Goal: Book appointment/travel/reservation

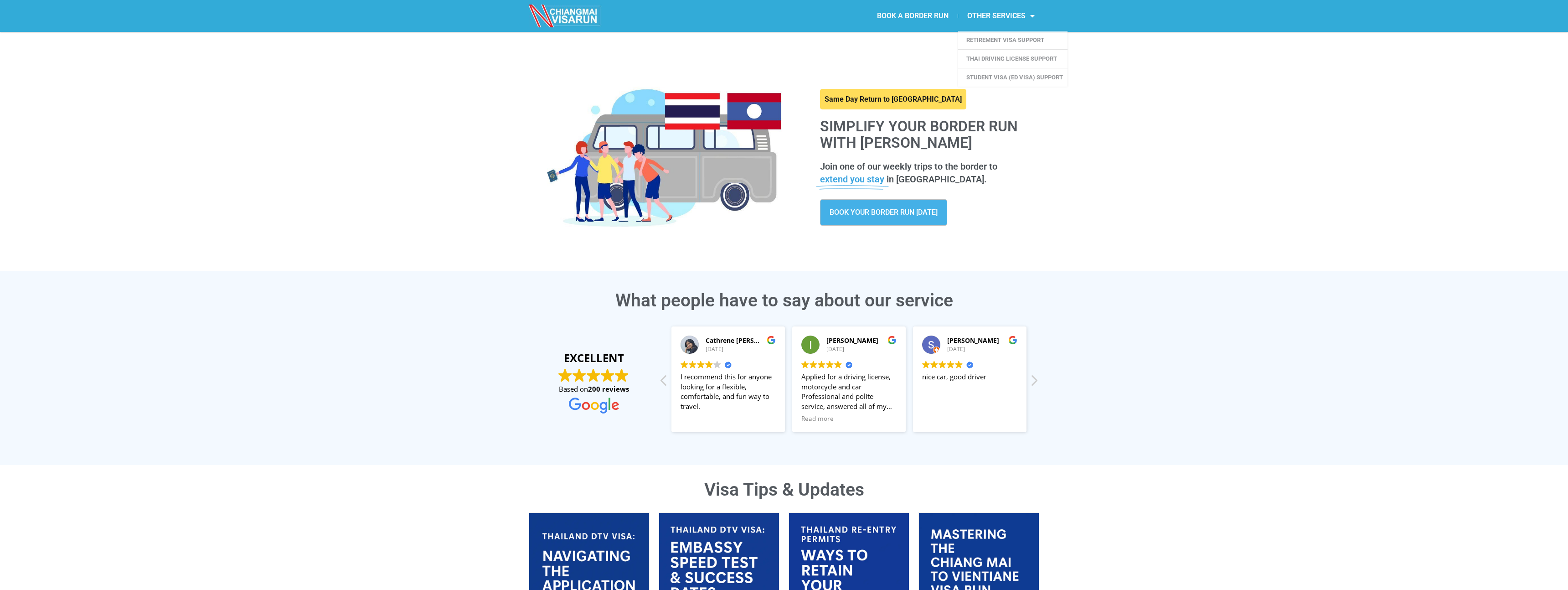
click at [918, 18] on link "BOOK A BORDER RUN" at bounding box center [912, 16] width 90 height 21
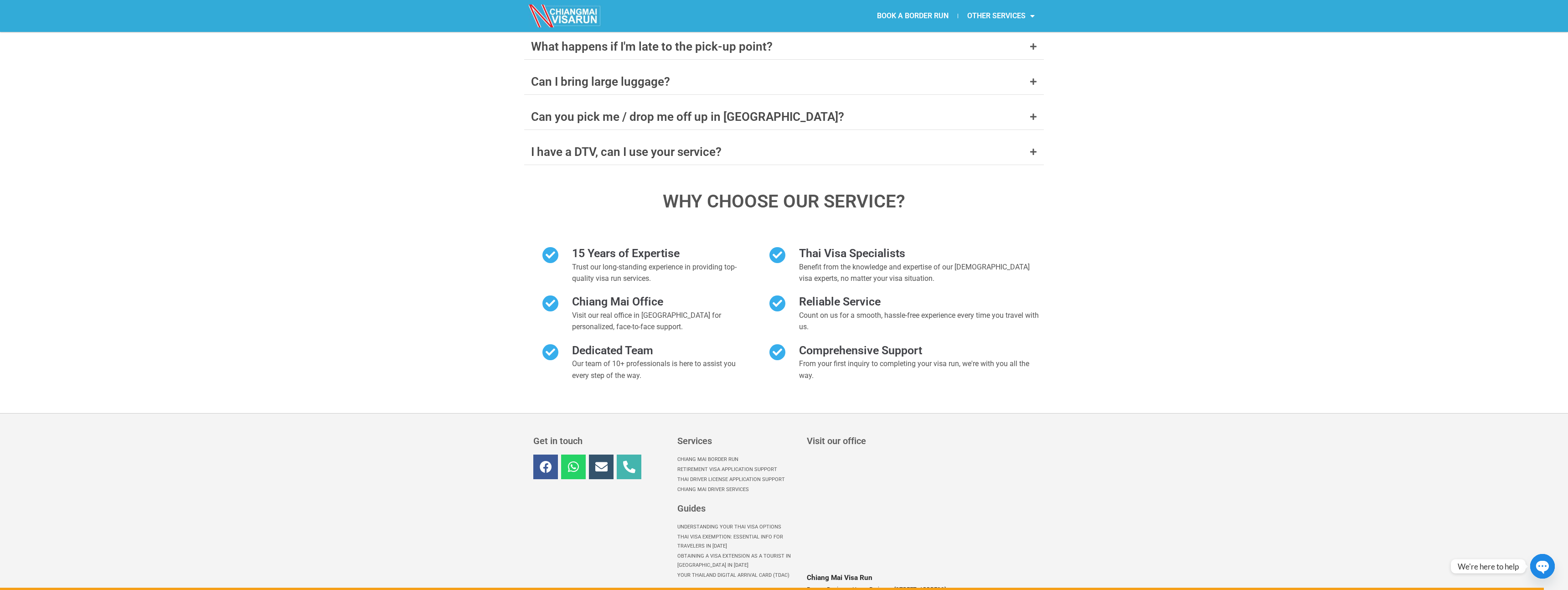
scroll to position [3911, 0]
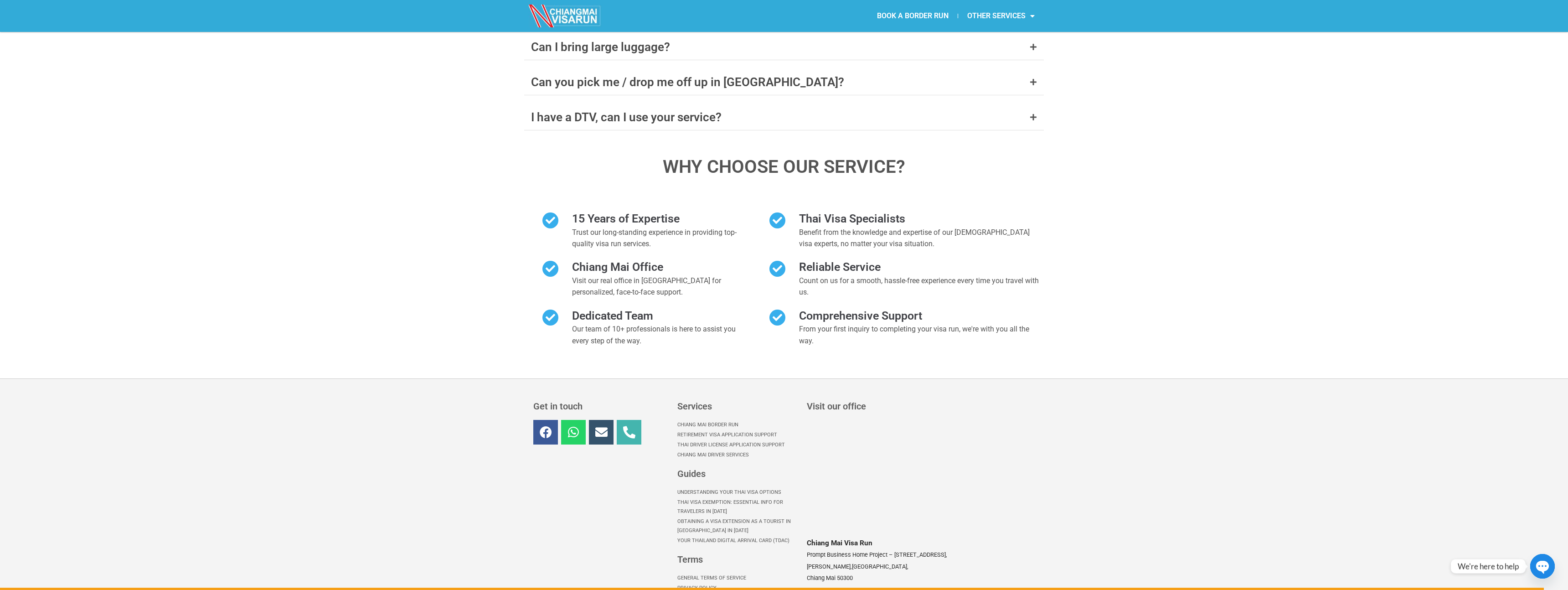
click at [1542, 571] on icon "button" at bounding box center [1542, 567] width 15 height 15
click at [1541, 512] on circle "Whatsapp" at bounding box center [1542, 510] width 25 height 25
click at [1542, 510] on circle "Whatsapp" at bounding box center [1542, 510] width 25 height 25
